Goal: Transaction & Acquisition: Book appointment/travel/reservation

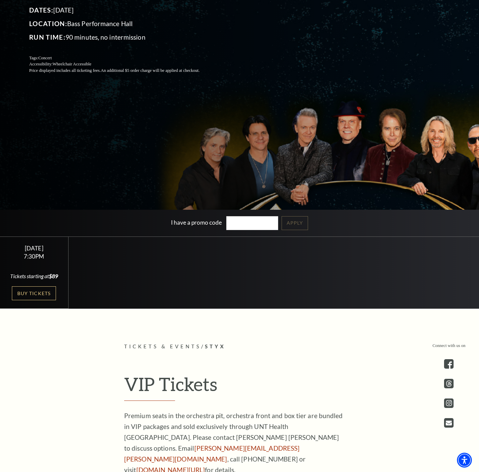
scroll to position [169, 0]
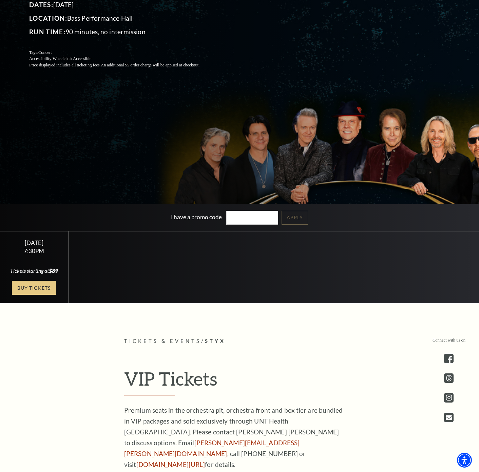
click at [36, 295] on link "Buy Tickets" at bounding box center [34, 288] width 44 height 14
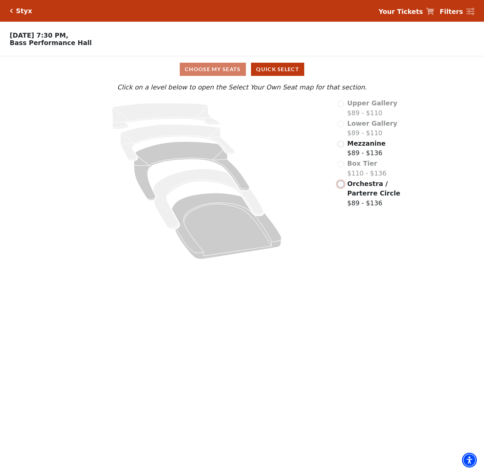
click at [342, 184] on input "Orchestra / Parterre Circle$89 - $136\a" at bounding box center [340, 184] width 6 height 6
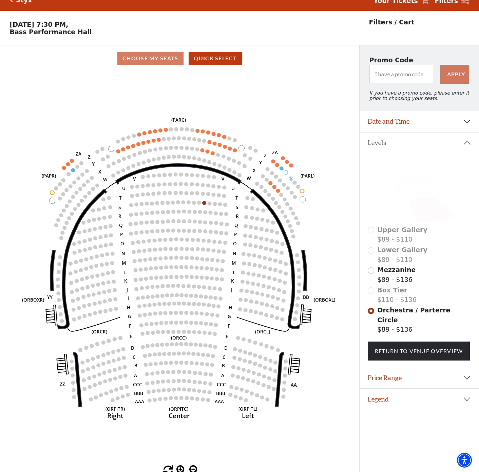
scroll to position [17, 0]
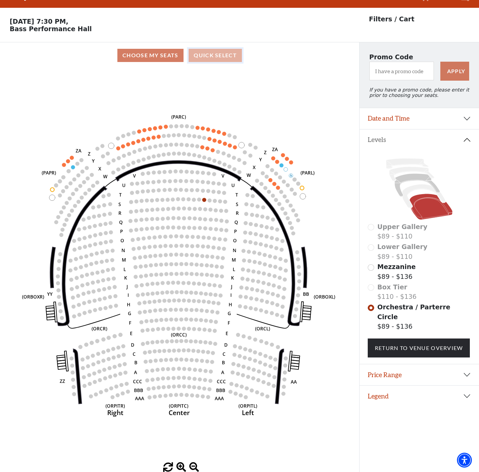
click at [217, 59] on button "Quick Select" at bounding box center [214, 55] width 53 height 13
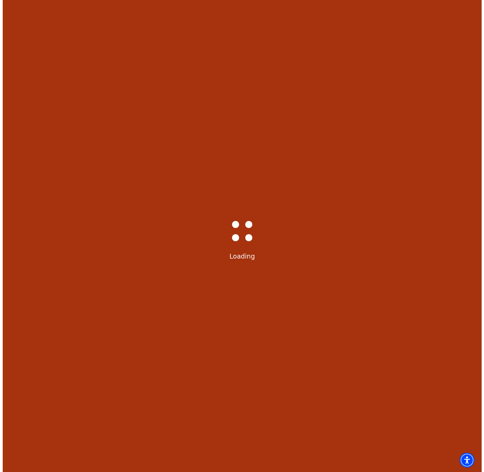
scroll to position [0, 0]
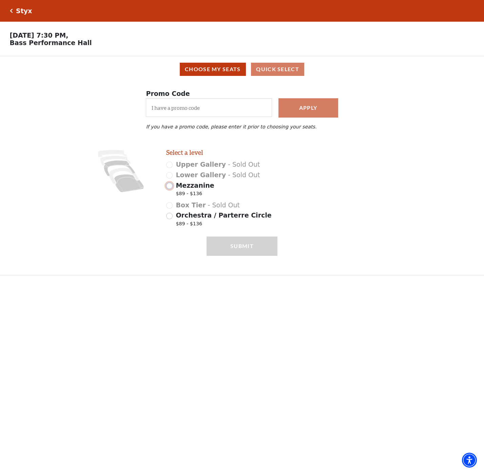
click at [168, 189] on input "Mezzanine $89 - $136" at bounding box center [169, 186] width 6 height 6
radio input "true"
click at [168, 219] on input "Orchestra / Parterre Circle $89 - $136" at bounding box center [169, 216] width 6 height 6
radio input "true"
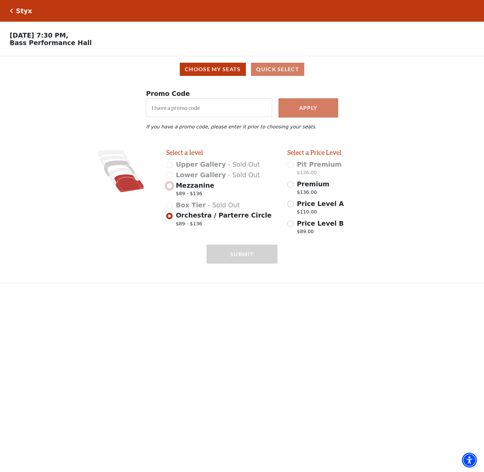
click at [170, 189] on input "Mezzanine $89 - $136" at bounding box center [169, 186] width 6 height 6
radio input "true"
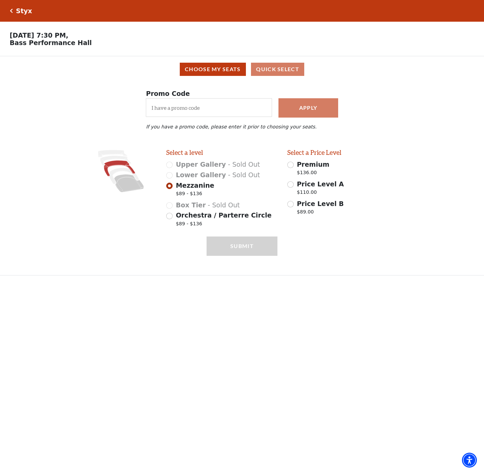
click at [11, 12] on icon "Click here to go back to filters" at bounding box center [11, 10] width 3 height 5
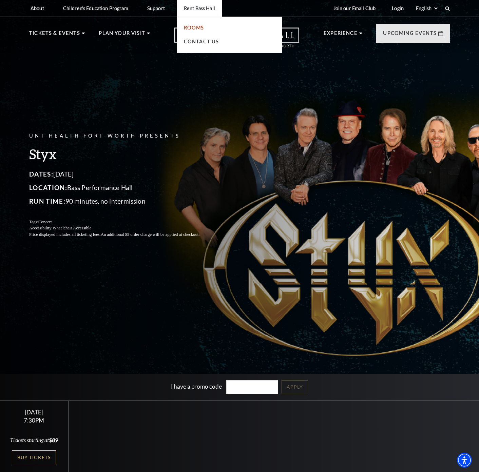
click at [196, 27] on link "Rooms" at bounding box center [194, 28] width 20 height 6
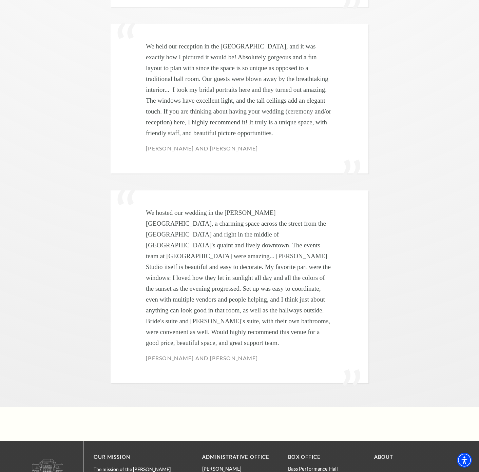
scroll to position [2481, 0]
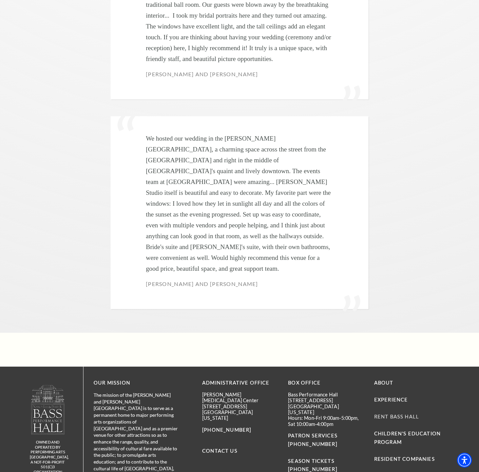
click at [397, 414] on link "Rent Bass Hall" at bounding box center [396, 417] width 45 height 6
